Goal: Task Accomplishment & Management: Complete application form

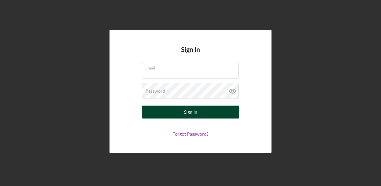
type input "underwriting+bva@theoleagroup.com"
click at [221, 114] on button "Sign In" at bounding box center [190, 112] width 97 height 13
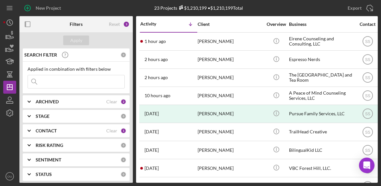
click at [36, 99] on icon "Icon/Expander" at bounding box center [29, 102] width 16 height 16
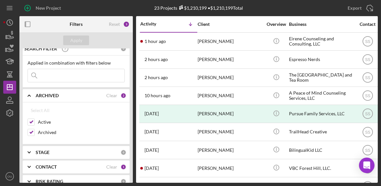
scroll to position [6, 0]
click at [39, 165] on b "CONTACT" at bounding box center [46, 166] width 21 height 5
click at [45, 76] on input at bounding box center [76, 75] width 96 height 13
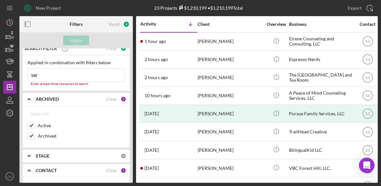
type input "sara"
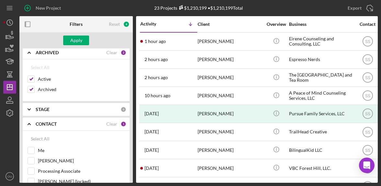
scroll to position [0, 0]
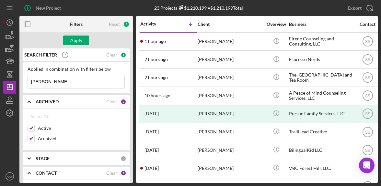
drag, startPoint x: 51, startPoint y: 79, endPoint x: 28, endPoint y: 80, distance: 23.3
click at [28, 80] on input "sara" at bounding box center [76, 81] width 96 height 13
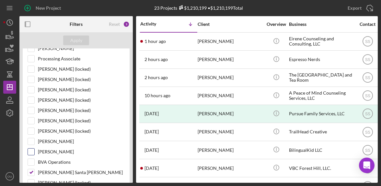
scroll to position [167, 0]
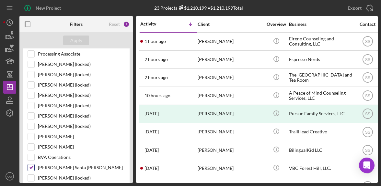
click at [53, 166] on label "[PERSON_NAME] Santa [PERSON_NAME]" at bounding box center [81, 168] width 87 height 6
click at [34, 166] on input "[PERSON_NAME] Santa [PERSON_NAME]" at bounding box center [31, 168] width 6 height 6
click at [31, 166] on input "[PERSON_NAME] Santa [PERSON_NAME]" at bounding box center [31, 168] width 6 height 6
checkbox input "true"
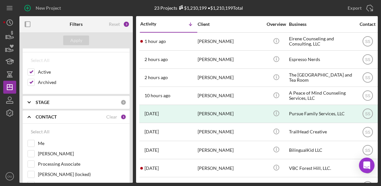
scroll to position [0, 0]
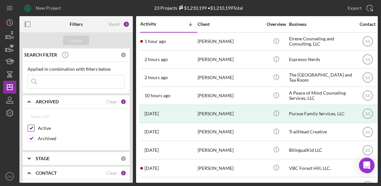
click at [35, 131] on div "Active" at bounding box center [76, 130] width 97 height 10
click at [31, 125] on input "Active" at bounding box center [31, 128] width 6 height 6
click at [80, 40] on div "Apply" at bounding box center [76, 41] width 12 height 10
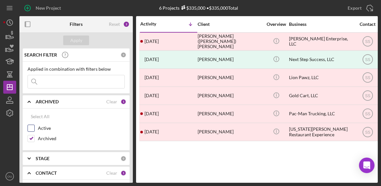
click at [29, 129] on input "Active" at bounding box center [31, 128] width 6 height 6
checkbox input "true"
click at [30, 136] on input "Archived" at bounding box center [31, 139] width 6 height 6
checkbox input "false"
click at [78, 37] on div "Apply" at bounding box center [76, 41] width 12 height 10
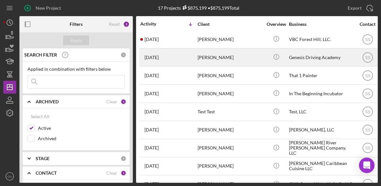
scroll to position [129, 0]
click at [215, 60] on div "[PERSON_NAME]" at bounding box center [229, 58] width 65 height 17
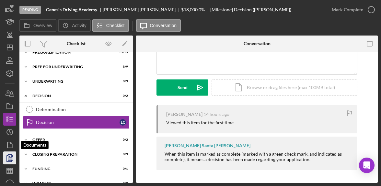
scroll to position [40, 0]
click at [10, 145] on icon "button" at bounding box center [10, 145] width 16 height 16
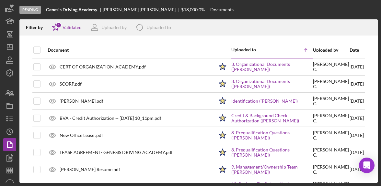
click at [349, 51] on div "Date" at bounding box center [356, 50] width 14 height 5
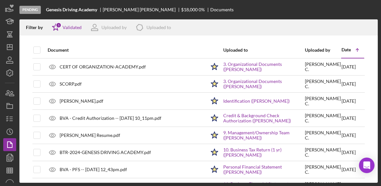
click at [342, 50] on div "Date" at bounding box center [345, 49] width 9 height 5
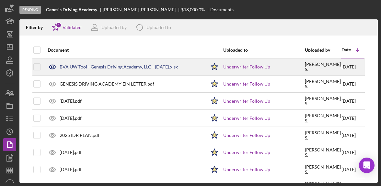
click at [88, 67] on div "BVA UW Tool - Genesis Driving Academy, LLC - [DATE].xlsx" at bounding box center [119, 66] width 118 height 5
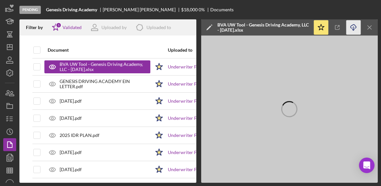
click at [352, 30] on icon "Icon/Download" at bounding box center [353, 27] width 15 height 15
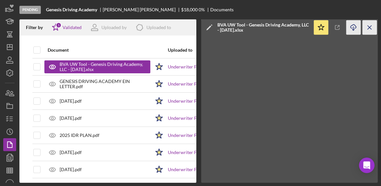
click at [372, 27] on icon "Icon/Menu Close" at bounding box center [369, 27] width 15 height 15
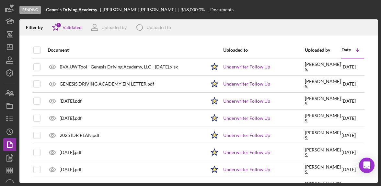
click at [351, 52] on icon "Icon/Table Sort Arrow" at bounding box center [357, 50] width 13 height 13
click at [352, 51] on icon "Icon/Table Sort Arrow" at bounding box center [357, 50] width 13 height 13
click at [352, 50] on icon "Icon/Table Sort Arrow" at bounding box center [357, 50] width 13 height 13
click at [342, 48] on div "Date" at bounding box center [345, 49] width 9 height 5
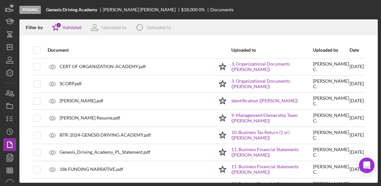
click at [349, 48] on div "Date" at bounding box center [356, 50] width 14 height 5
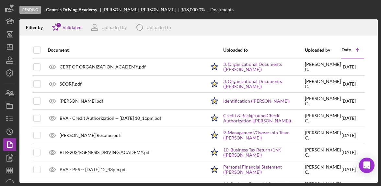
click at [342, 48] on div "Date" at bounding box center [345, 49] width 9 height 5
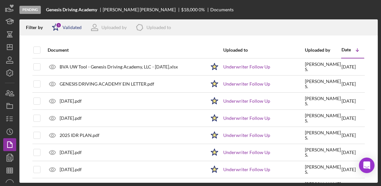
click at [72, 28] on div "Validated" at bounding box center [71, 27] width 19 height 5
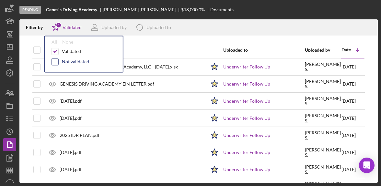
click at [56, 62] on input "checkbox" at bounding box center [55, 62] width 6 height 6
checkbox input "true"
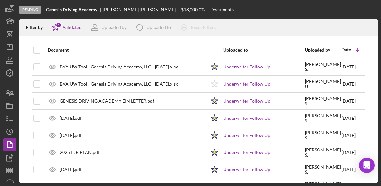
click at [347, 39] on div at bounding box center [198, 39] width 358 height 6
click at [345, 50] on div "Date" at bounding box center [345, 49] width 9 height 5
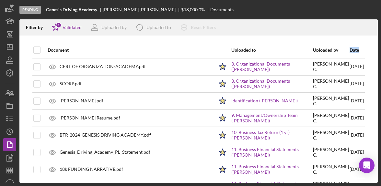
click at [349, 50] on div "Date" at bounding box center [356, 50] width 14 height 5
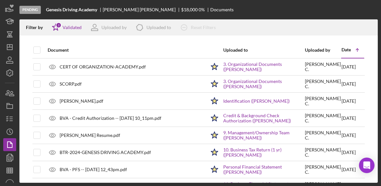
click at [343, 53] on div "Date Icon/Table Sort Arrow" at bounding box center [352, 49] width 22 height 15
click at [344, 51] on div "Date" at bounding box center [345, 49] width 9 height 5
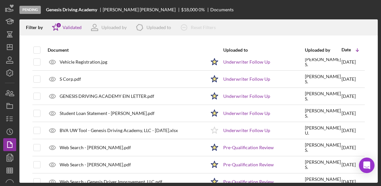
scroll to position [638, 0]
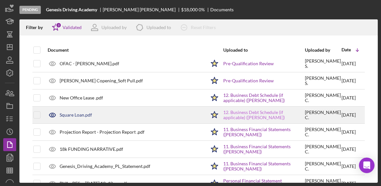
click at [226, 112] on link "12. Business Debt Schedule (if applicable) (LaTasha Copening)" at bounding box center [263, 115] width 81 height 10
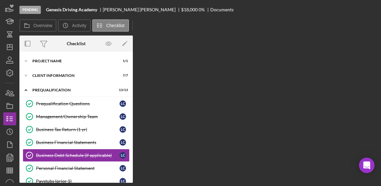
scroll to position [38, 0]
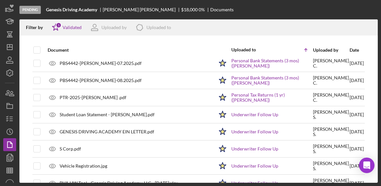
scroll to position [142, 0]
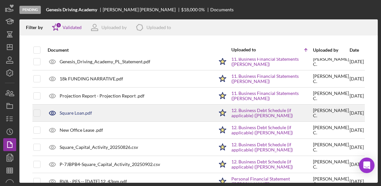
click at [69, 114] on div "Square Loan.pdf" at bounding box center [76, 113] width 32 height 5
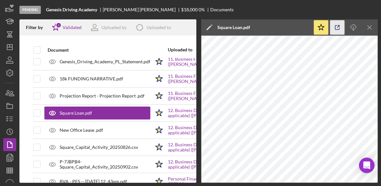
click at [338, 28] on icon "button" at bounding box center [337, 27] width 15 height 15
click at [372, 27] on icon "Icon/Menu Close" at bounding box center [369, 27] width 15 height 15
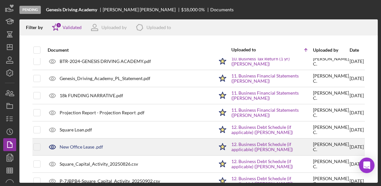
scroll to position [126, 0]
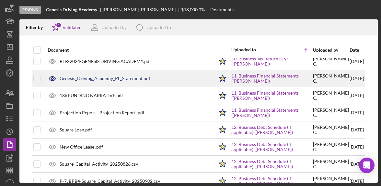
click at [124, 79] on div "Genesis_Driving_Academy_PL_Statement.pdf" at bounding box center [105, 78] width 91 height 5
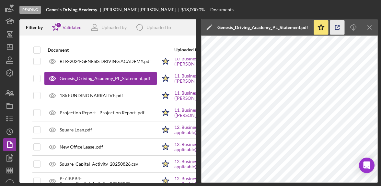
click at [333, 27] on icon "button" at bounding box center [337, 27] width 15 height 15
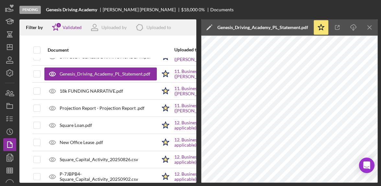
scroll to position [131, 0]
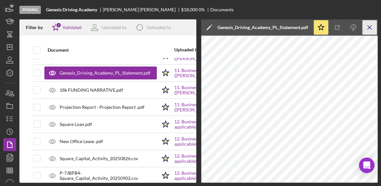
click at [373, 28] on icon "Icon/Menu Close" at bounding box center [369, 27] width 15 height 15
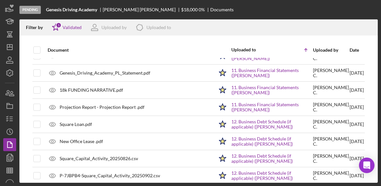
scroll to position [228, 0]
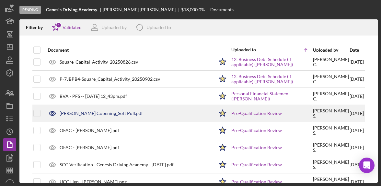
click at [93, 109] on div "[PERSON_NAME] Copening_Soft Pull.pdf" at bounding box center [128, 114] width 169 height 16
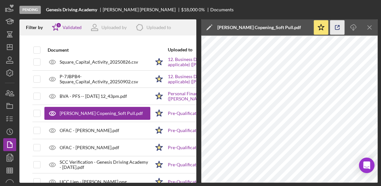
click at [333, 28] on icon "button" at bounding box center [337, 27] width 15 height 15
click at [374, 27] on icon "Icon/Menu Close" at bounding box center [369, 27] width 15 height 15
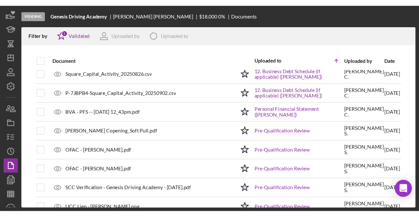
scroll to position [125, 0]
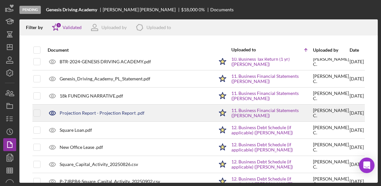
click at [123, 111] on div "Projection Report - Projection Report .pdf" at bounding box center [102, 113] width 85 height 5
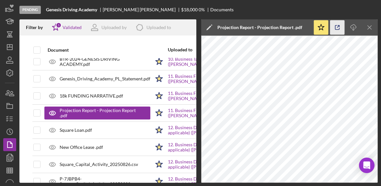
click at [336, 24] on icon "button" at bounding box center [337, 27] width 15 height 15
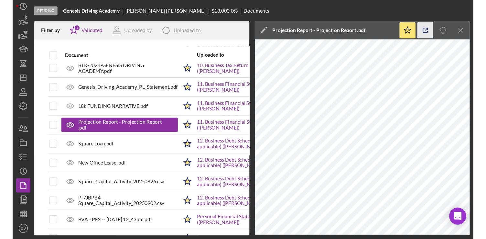
scroll to position [17, 0]
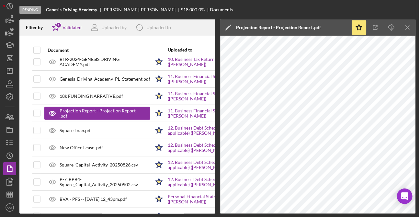
click at [48, 44] on div "Document" at bounding box center [99, 50] width 103 height 16
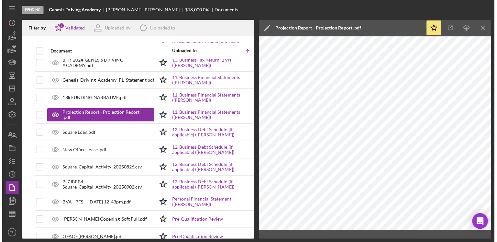
scroll to position [0, 0]
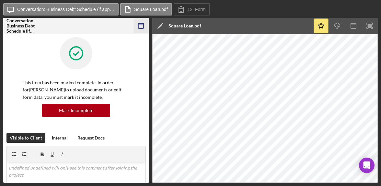
click at [141, 27] on icon "button" at bounding box center [141, 26] width 15 height 15
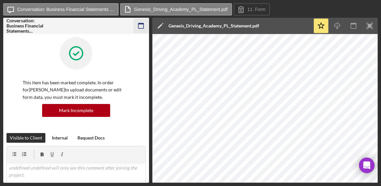
click at [140, 24] on rect "button" at bounding box center [140, 23] width 5 height 1
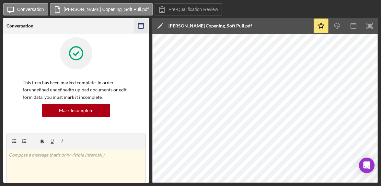
click at [141, 23] on rect "button" at bounding box center [140, 25] width 5 height 5
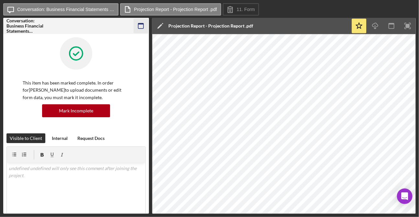
click at [144, 27] on icon "button" at bounding box center [141, 26] width 15 height 15
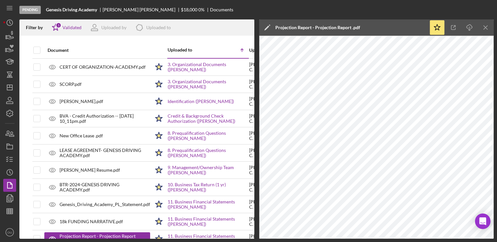
scroll to position [125, 0]
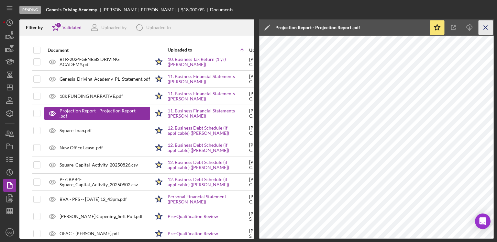
click at [482, 24] on icon "Icon/Menu Close" at bounding box center [486, 27] width 15 height 15
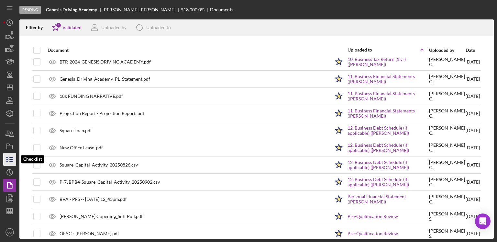
click at [8, 162] on icon "button" at bounding box center [10, 159] width 16 height 16
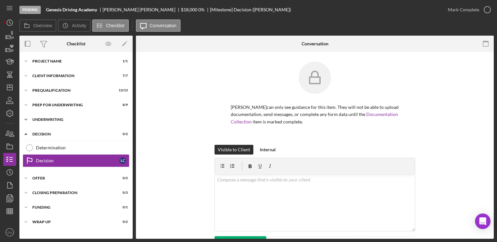
click at [24, 122] on icon "Icon/Expander" at bounding box center [25, 119] width 13 height 13
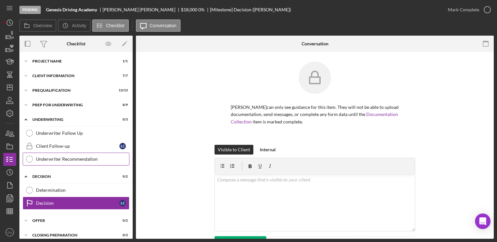
click at [65, 156] on div "Underwriter Recommendation" at bounding box center [82, 158] width 93 height 5
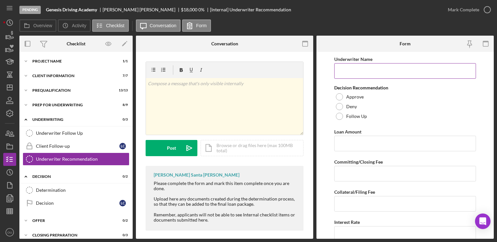
click at [378, 67] on input "Underwriter Name" at bounding box center [405, 71] width 142 height 16
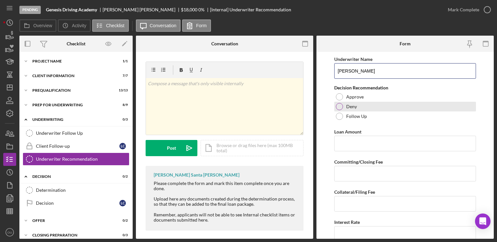
type input "[PERSON_NAME]"
click at [354, 103] on div "Deny" at bounding box center [405, 107] width 142 height 10
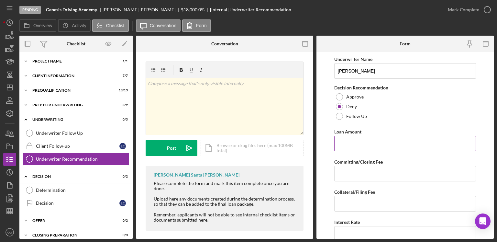
click at [373, 142] on input "Loan Amount" at bounding box center [405, 144] width 142 height 16
type input "$18,000"
click at [364, 172] on input "Committing/Closing Fee" at bounding box center [405, 174] width 142 height 16
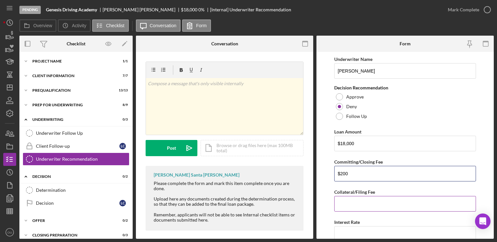
type input "$200"
click at [407, 202] on input "Collateral/Filing Fee" at bounding box center [405, 204] width 142 height 16
type input "$20"
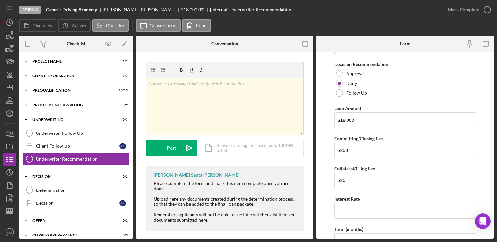
scroll to position [31, 0]
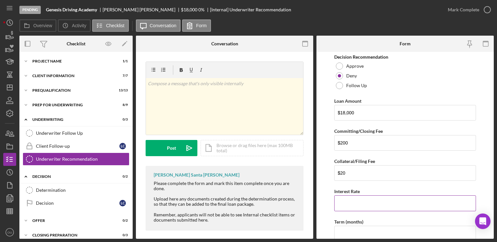
click at [353, 200] on input "Interest Rate" at bounding box center [405, 203] width 142 height 16
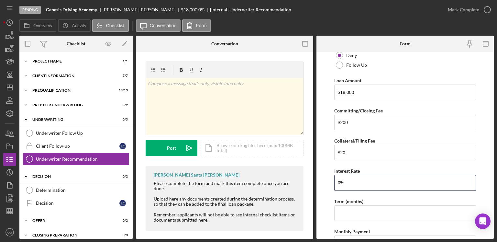
scroll to position [59, 0]
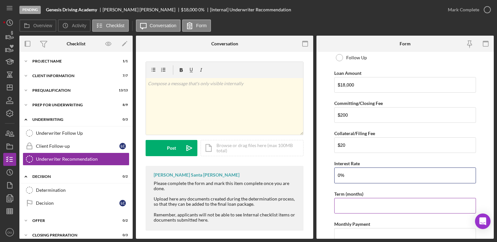
type input "0%"
click at [361, 207] on input "Term (months)" at bounding box center [405, 206] width 142 height 16
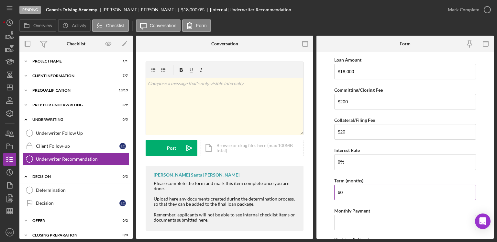
scroll to position [82, 0]
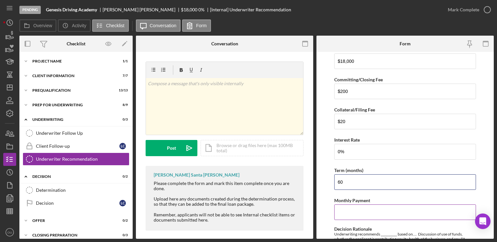
type input "60"
click at [388, 208] on input "Monthly Payment" at bounding box center [405, 212] width 142 height 16
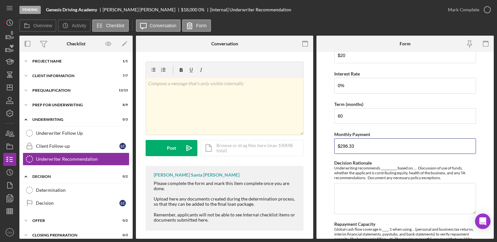
scroll to position [149, 0]
type input "$296.33"
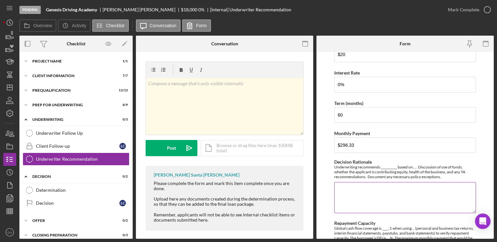
click at [355, 193] on textarea "Decision Rationale" at bounding box center [405, 197] width 142 height 31
paste textarea "Underwriting recommends denial based on a personal DTI of 244%. Per Bridging [U…"
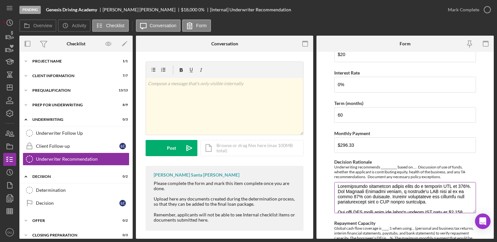
scroll to position [0, 0]
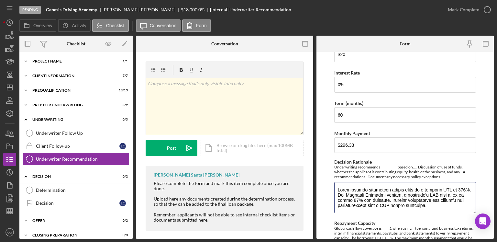
type textarea "Underwriting recommends denial based on a personal DTI of 244%. Per Bridging [U…"
click at [490, 123] on form "Underwriter Name [PERSON_NAME] Decision Recommendation Approve Deny Follow Up L…" at bounding box center [405, 145] width 177 height 187
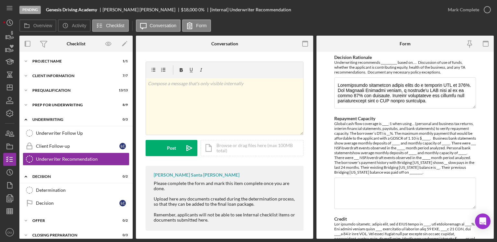
scroll to position [258, 0]
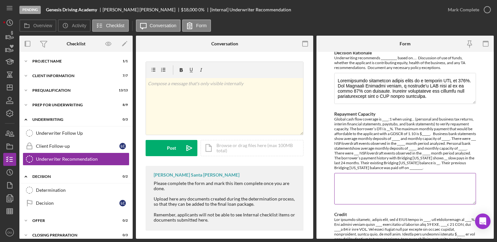
click at [413, 196] on textarea "Repayment Capacity" at bounding box center [405, 188] width 142 height 31
paste textarea "Global cash flow coverage is 1.76:1 when using the YTD Profit & Loss to verify …"
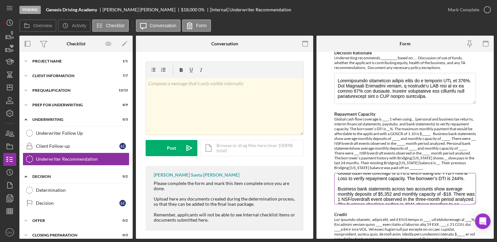
scroll to position [0, 0]
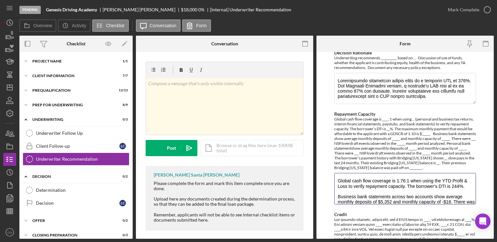
type textarea "Global cash flow coverage is 1.76:1 when using the YTD Profit & Loss to verify …"
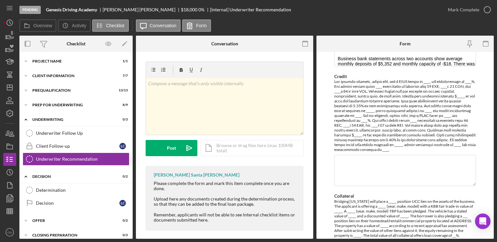
scroll to position [397, 0]
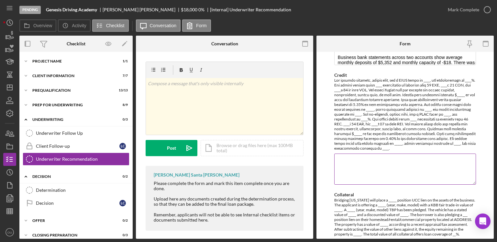
click at [376, 159] on textarea "Credit" at bounding box center [405, 168] width 142 height 31
paste textarea "[PERSON_NAME] has a Vantage score of 563 and availability of N/A%. The credit r…"
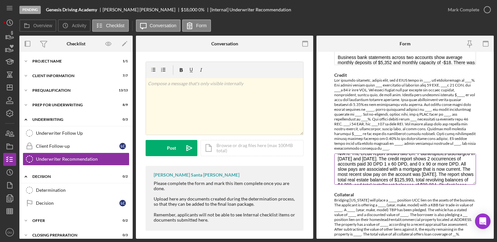
scroll to position [0, 0]
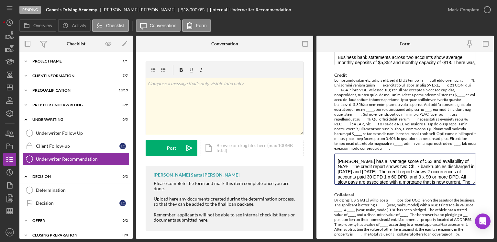
type textarea "[PERSON_NAME] has a Vantage score of 563 and availability of N/A%. The credit r…"
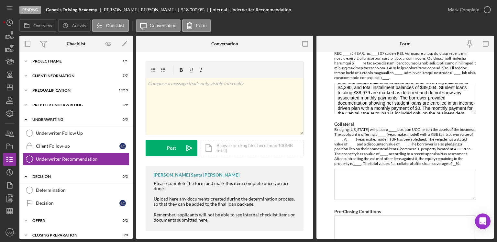
scroll to position [468, 0]
click at [377, 177] on textarea "Collateral" at bounding box center [405, 183] width 142 height 31
paste textarea "Bridging [US_STATE] will place a 1st position UCC lien on the assets of the bus…"
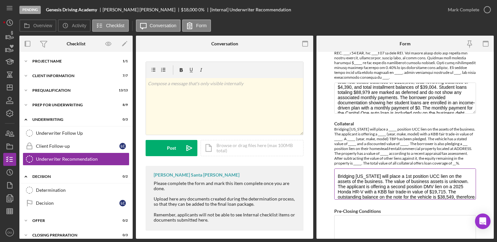
scroll to position [6, 0]
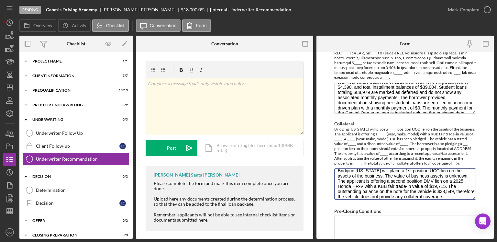
type textarea "Bridging [US_STATE] will place a 1st position UCC lien on the assets of the bus…"
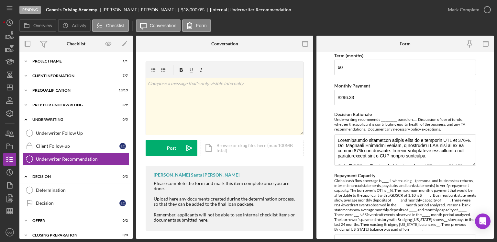
scroll to position [3, 0]
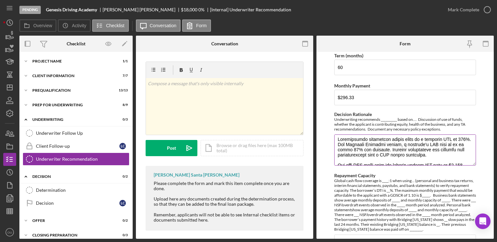
drag, startPoint x: 435, startPoint y: 153, endPoint x: 387, endPoint y: 150, distance: 48.1
click at [388, 150] on textarea "Decision Rationale" at bounding box center [405, 149] width 142 height 31
paste textarea "If approval authorities wish to approve the loan, a policy exception will be re…"
type textarea "Underwriting recommends denial based on a personal DTI of 244%. Per Bridging [U…"
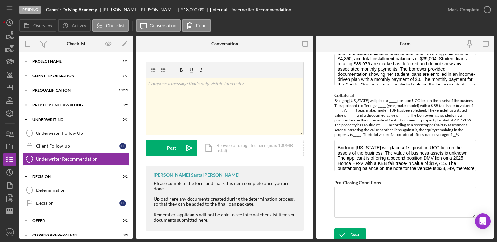
scroll to position [499, 0]
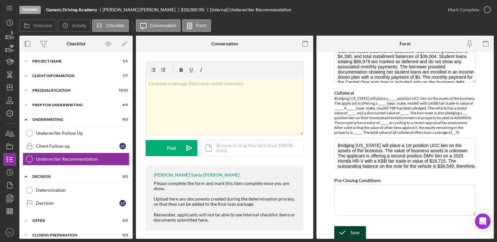
click at [352, 231] on div "Save" at bounding box center [355, 232] width 9 height 13
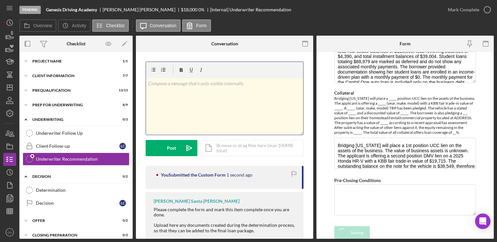
click at [185, 105] on div "v Color teal Color pink Remove color Add row above Add row below Add column bef…" at bounding box center [224, 106] width 157 height 57
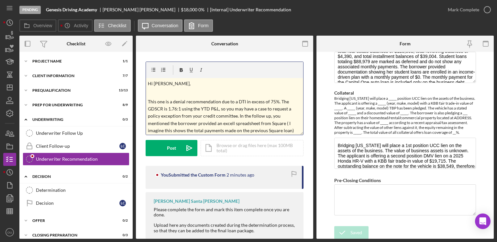
drag, startPoint x: 286, startPoint y: 124, endPoint x: 296, endPoint y: 125, distance: 9.1
click at [286, 124] on p "This one is a denial recommendation due to a DTI in excess of 75%. The GDSCR is…" at bounding box center [225, 116] width 154 height 36
click at [227, 124] on p "This one is a denial recommendation due to a DTI in excess of 75%. The GDSCR is…" at bounding box center [225, 116] width 154 height 36
drag, startPoint x: 231, startPoint y: 123, endPoint x: 249, endPoint y: 125, distance: 17.9
click at [231, 123] on p "This one is a denial recommendation due to a DTI in excess of 75%. The GDSCR is…" at bounding box center [225, 116] width 154 height 36
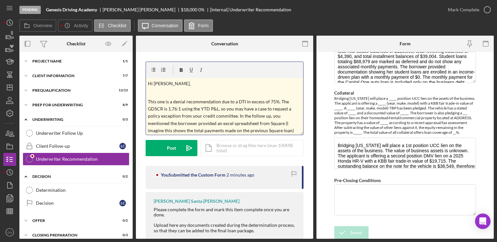
drag, startPoint x: 235, startPoint y: 128, endPoint x: 231, endPoint y: 127, distance: 4.3
click at [234, 128] on p "This one is a denial recommendation due to a DTI in excess of 75%. The GDSCR is…" at bounding box center [225, 116] width 154 height 36
click at [223, 123] on p "This one is a denial recommendation due to a DTI in excess of 75%. The GDSCR is…" at bounding box center [225, 116] width 154 height 36
click at [295, 131] on p "This one is a denial recommendation due to a DTI in excess of 75%. The GDSCR is…" at bounding box center [225, 116] width 154 height 36
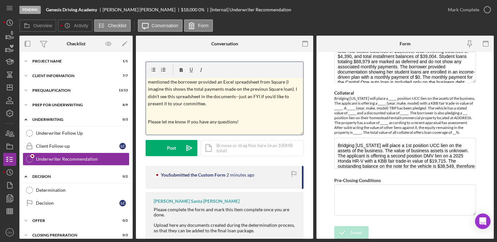
scroll to position [51, 0]
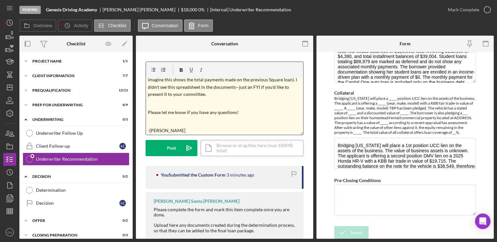
click at [219, 151] on div "Icon/Document Browse or drag files here (max 100MB total) Tap to choose files o…" at bounding box center [252, 148] width 103 height 16
click at [228, 147] on div "Icon/Document Browse or drag files here (max 100MB total) Tap to choose files o…" at bounding box center [252, 148] width 103 height 16
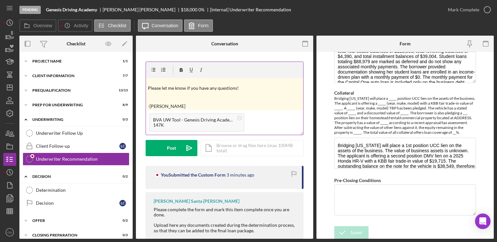
scroll to position [76, 0]
drag, startPoint x: 198, startPoint y: 101, endPoint x: 182, endPoint y: 83, distance: 24.5
click at [182, 83] on div "v Color teal Color pink Remove color Add row above Add row below Add column bef…" at bounding box center [224, 94] width 157 height 32
click at [182, 98] on p at bounding box center [225, 95] width 154 height 7
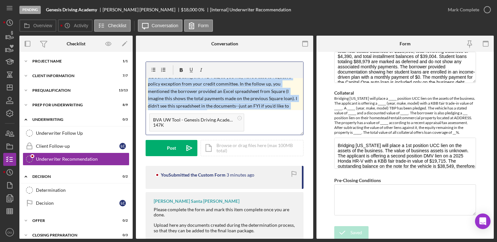
scroll to position [0, 0]
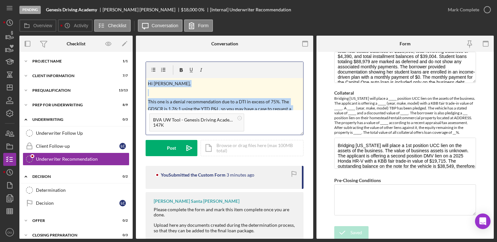
drag, startPoint x: 182, startPoint y: 106, endPoint x: 139, endPoint y: 70, distance: 56.1
click at [139, 70] on div "v Color teal Color pink Remove color Add row above Add row below Add column bef…" at bounding box center [224, 161] width 177 height 218
copy div "Hi [PERSON_NAME], This one is a denial recommendation due to a DTI in excess of…"
click at [163, 151] on button "Post Icon/icon-invite-send" at bounding box center [172, 148] width 52 height 16
